Goal: Transaction & Acquisition: Purchase product/service

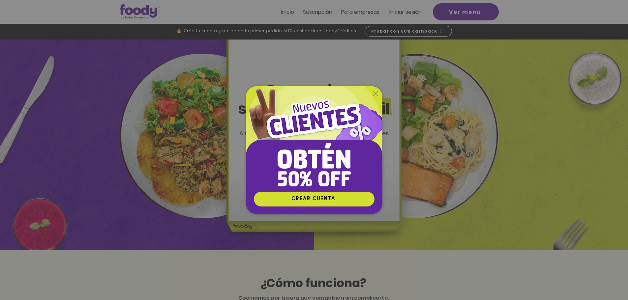
click at [374, 94] on icon "Volver al sitio" at bounding box center [375, 93] width 5 height 5
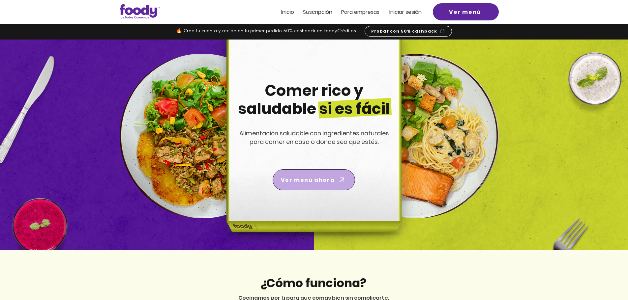
click at [330, 182] on span "Ver menú ahora" at bounding box center [308, 180] width 54 height 8
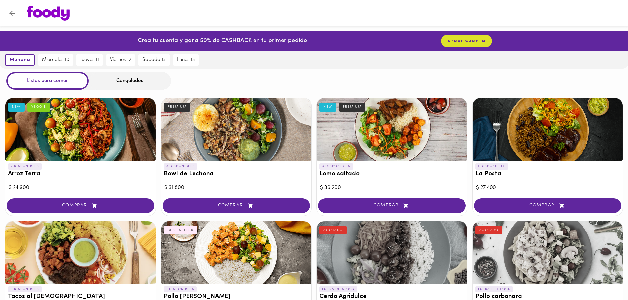
click at [409, 134] on div at bounding box center [392, 129] width 150 height 63
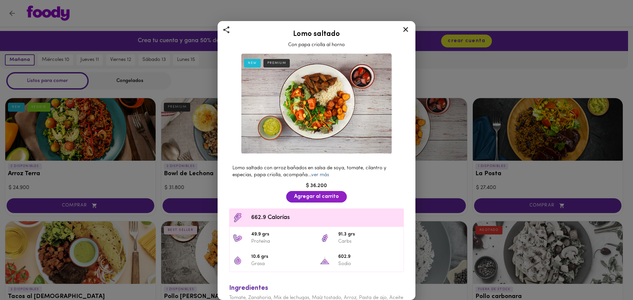
click at [328, 173] on link "ver más" at bounding box center [320, 175] width 18 height 5
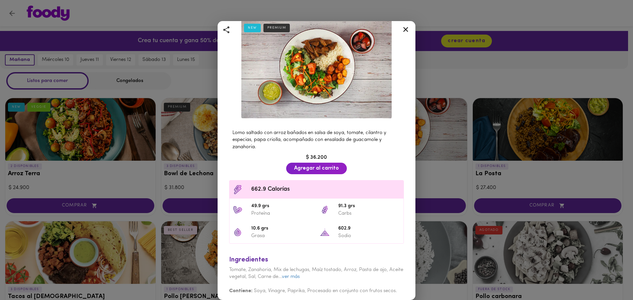
scroll to position [36, 0]
click at [406, 30] on icon at bounding box center [405, 29] width 5 height 5
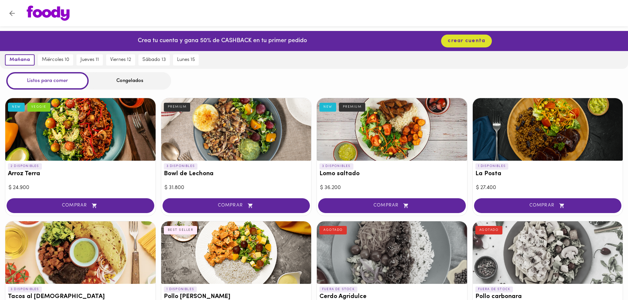
click at [220, 136] on div at bounding box center [236, 129] width 150 height 63
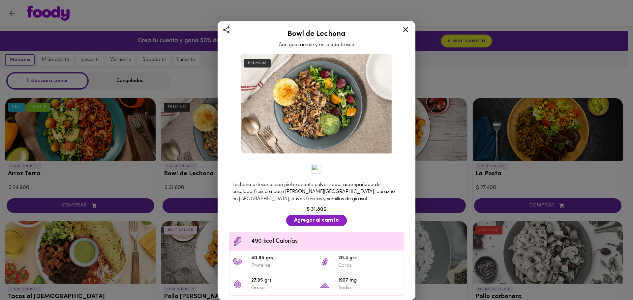
click at [407, 32] on icon at bounding box center [406, 29] width 8 height 8
